Goal: Task Accomplishment & Management: Use online tool/utility

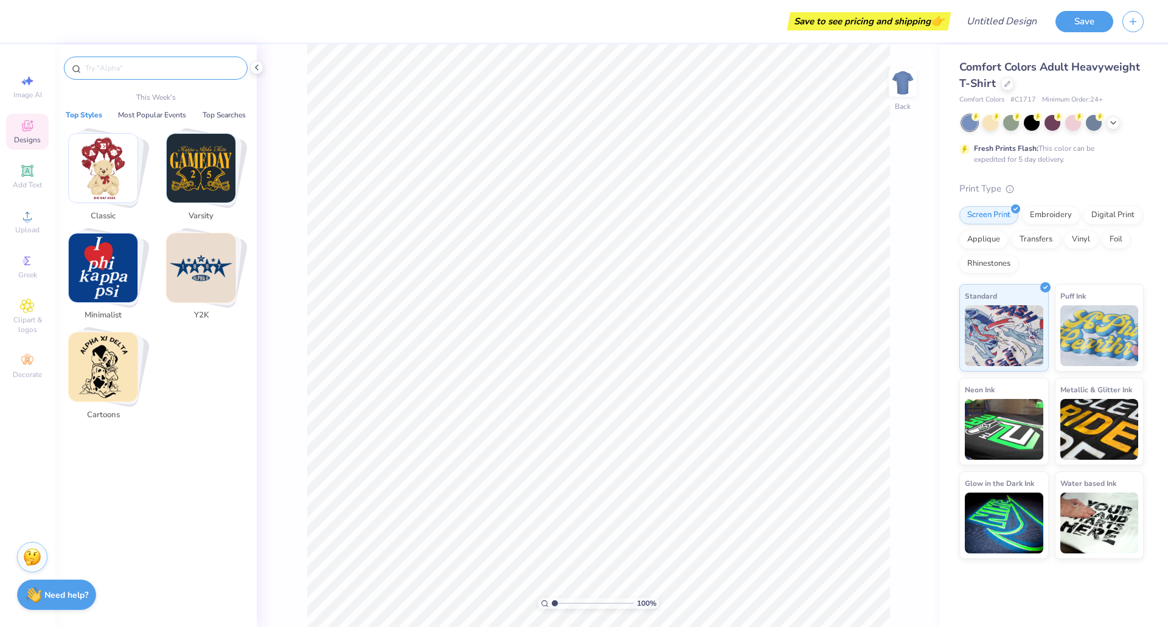
click at [125, 67] on input "text" at bounding box center [162, 68] width 156 height 12
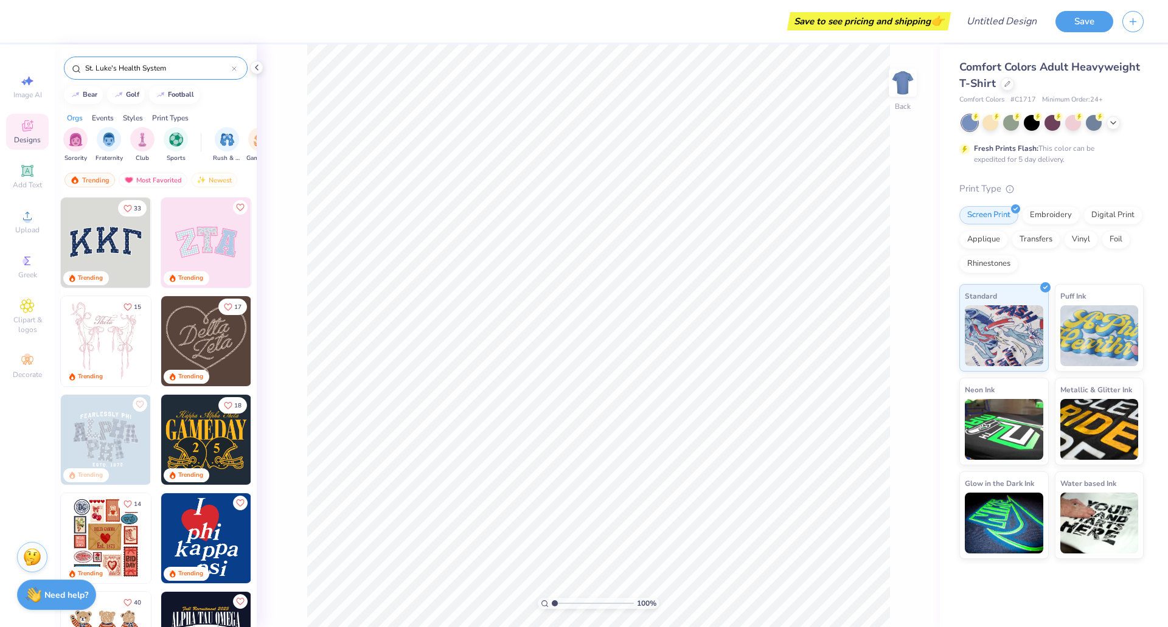
type input "St. Luke's Health System"
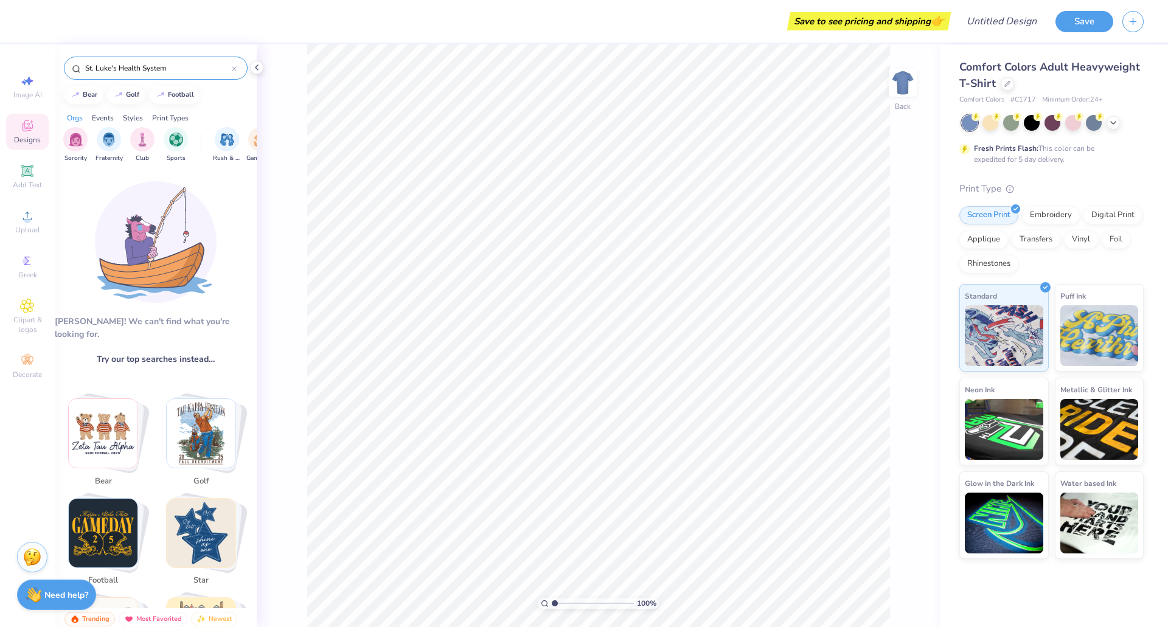
click at [232, 65] on div at bounding box center [234, 68] width 5 height 11
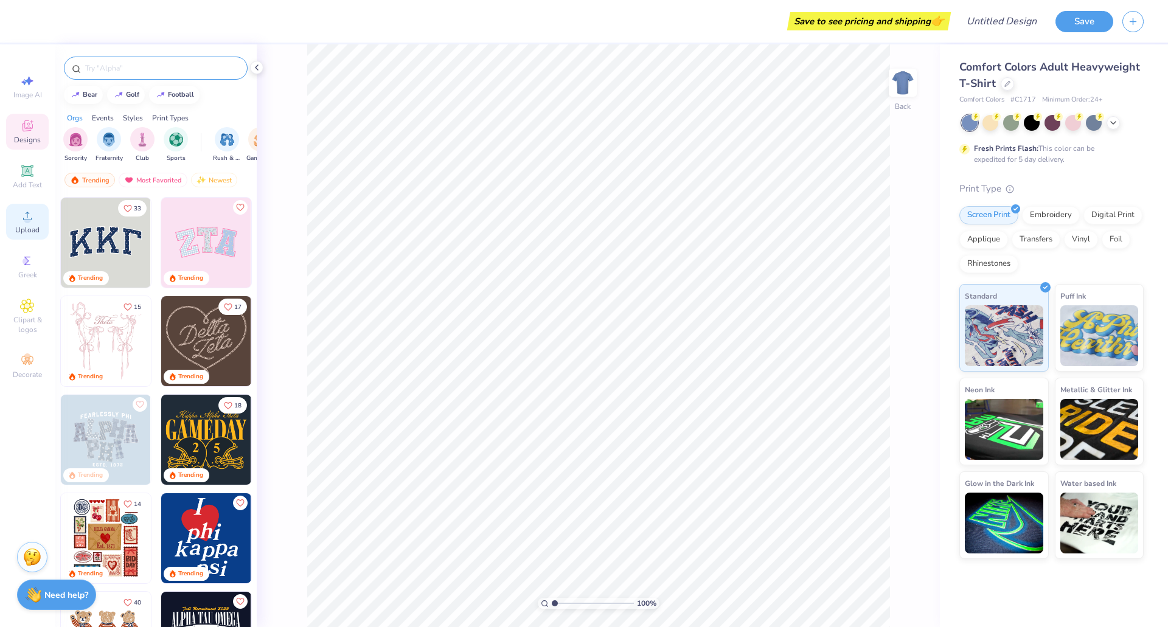
click at [21, 218] on icon at bounding box center [27, 216] width 15 height 15
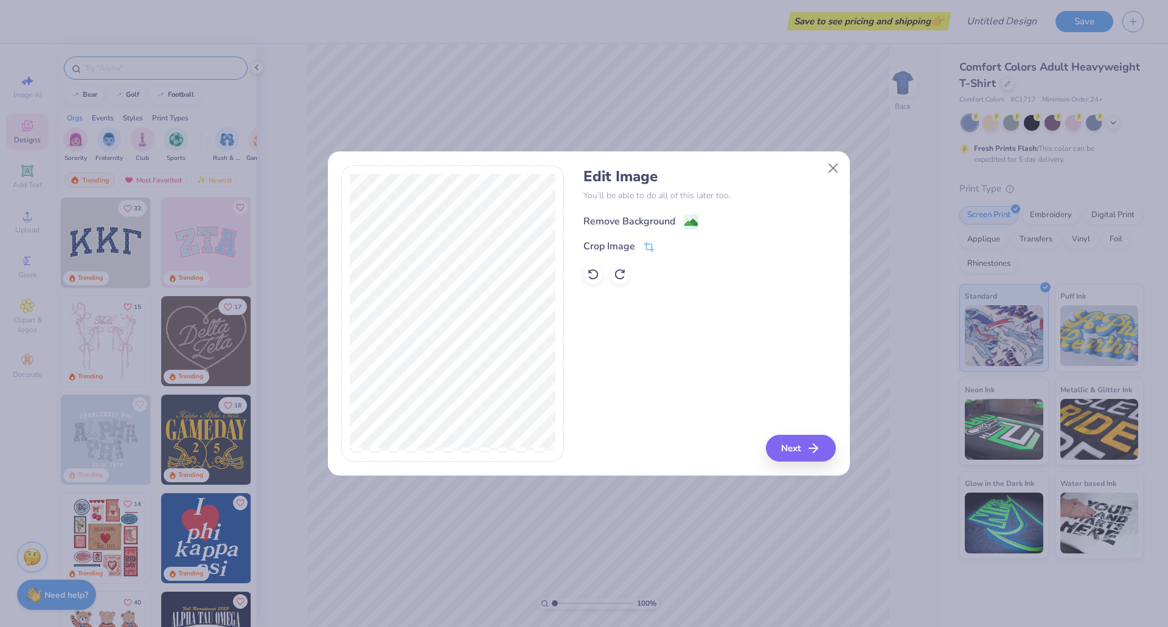
click at [634, 218] on div "Remove Background" at bounding box center [629, 221] width 92 height 15
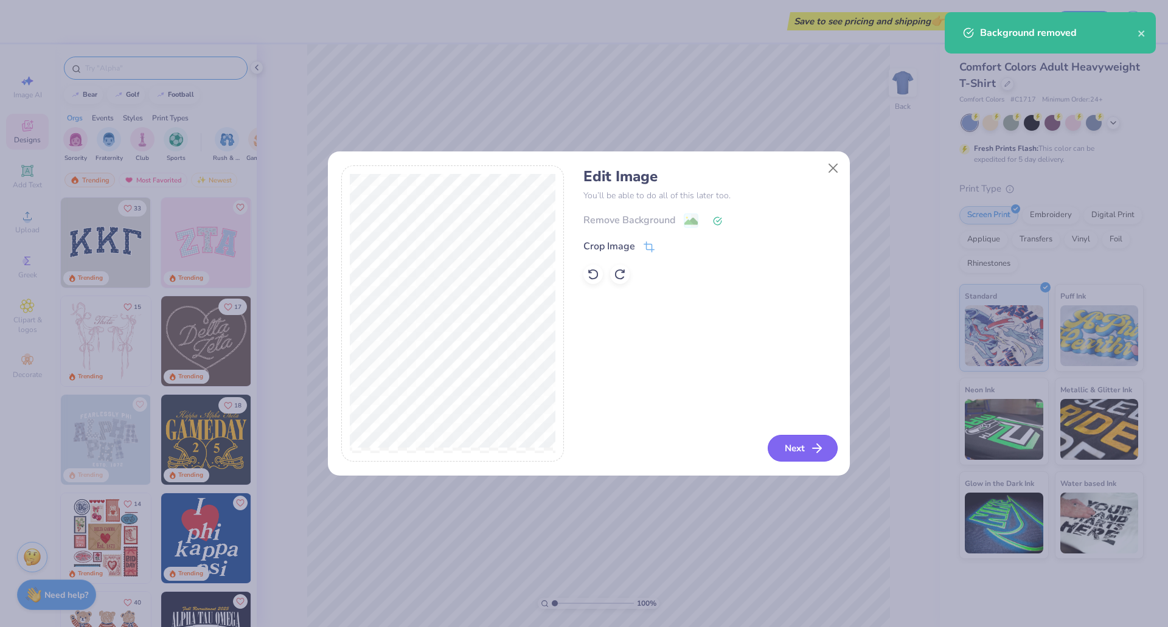
click at [810, 445] on icon "button" at bounding box center [817, 448] width 15 height 15
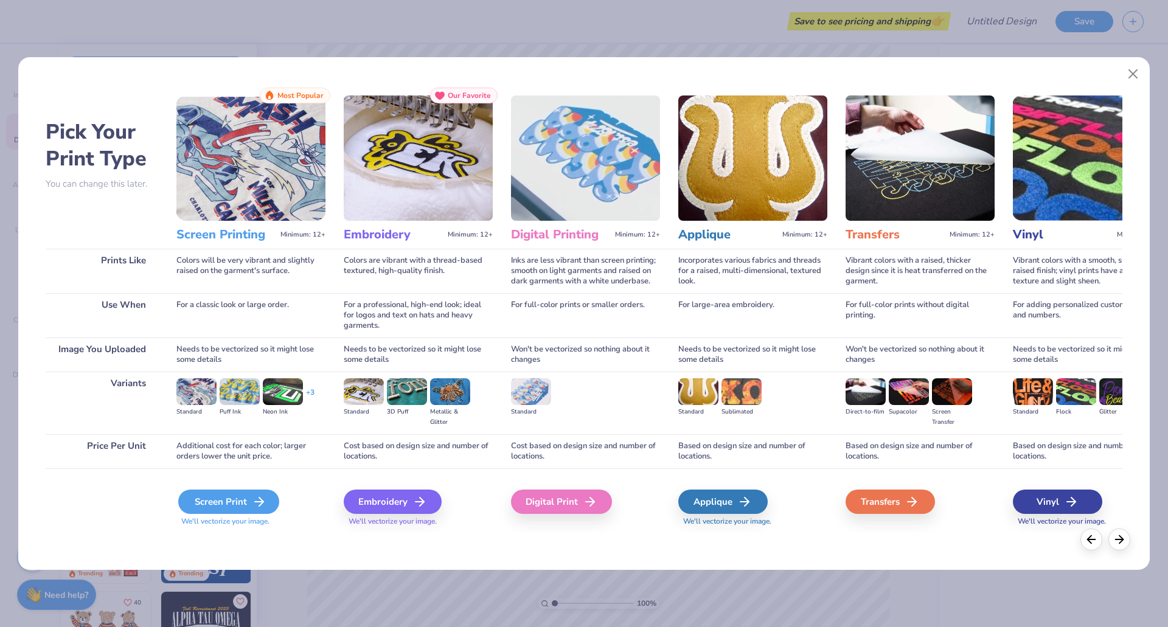
click at [235, 508] on div "Screen Print" at bounding box center [228, 502] width 101 height 24
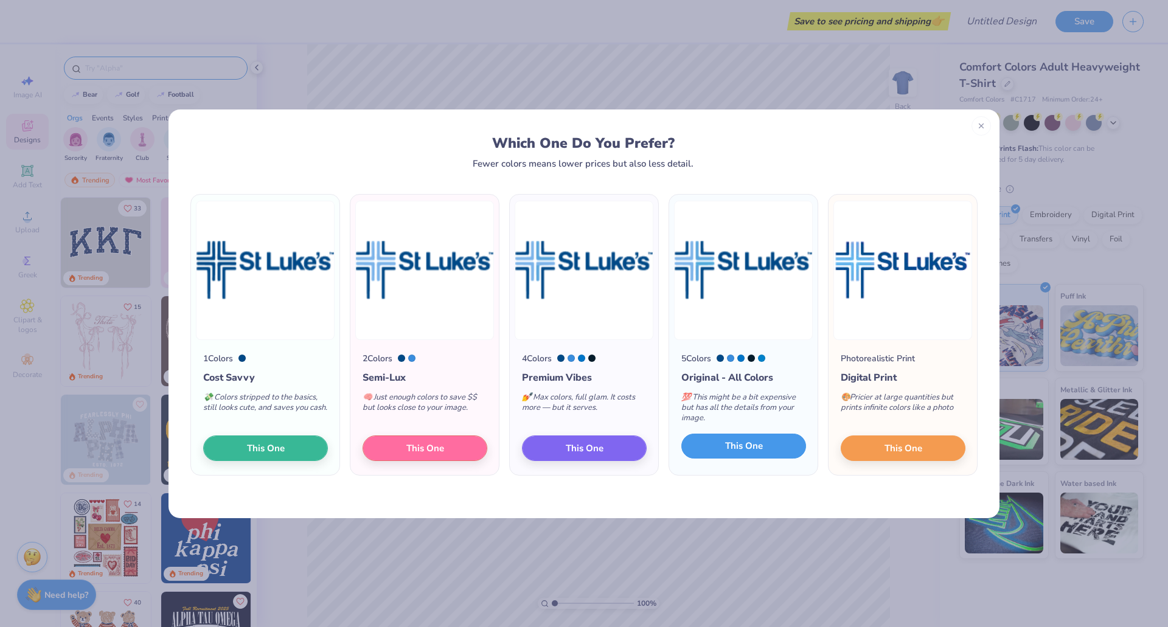
click at [715, 451] on button "This One" at bounding box center [743, 447] width 125 height 26
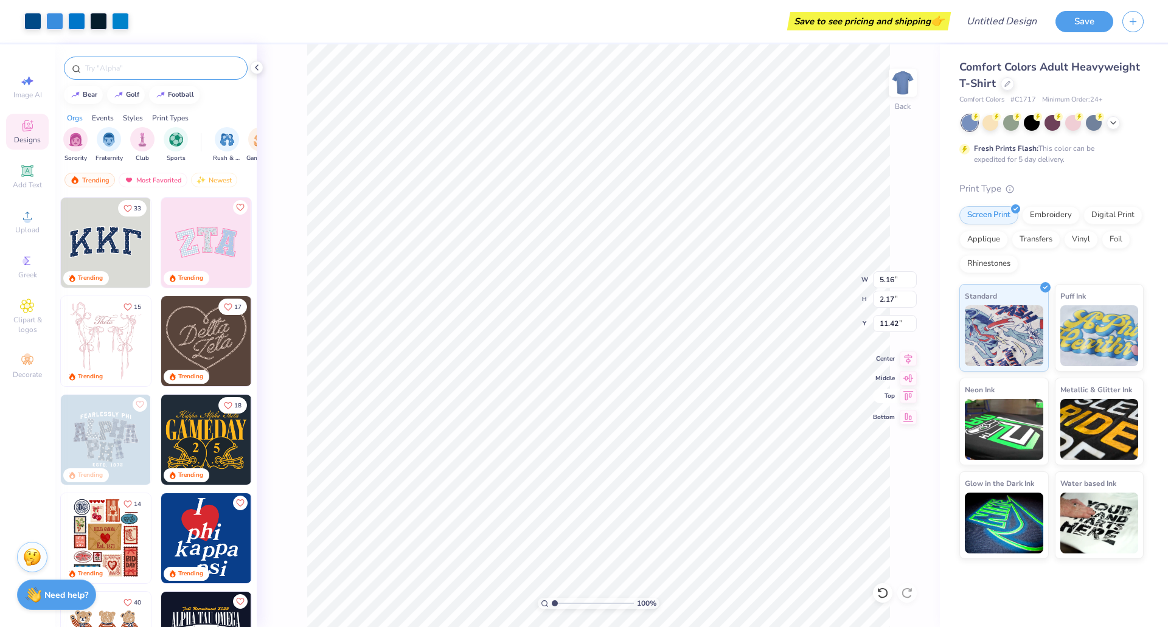
type input "2.14"
